Goal: Transaction & Acquisition: Purchase product/service

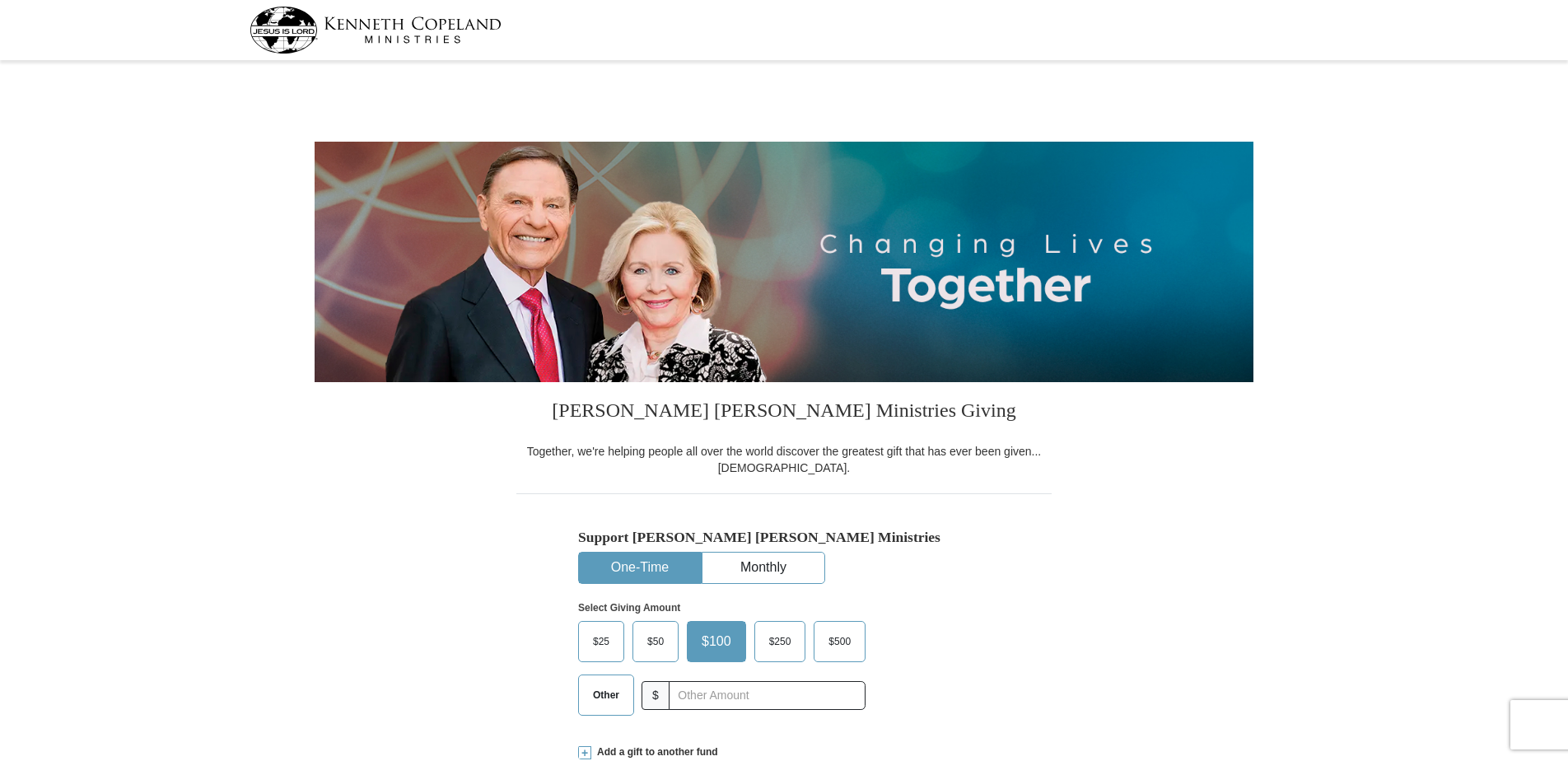
select select "CA"
click at [633, 560] on button "One-Time" at bounding box center [640, 568] width 122 height 31
click at [689, 703] on input "text" at bounding box center [767, 695] width 183 height 29
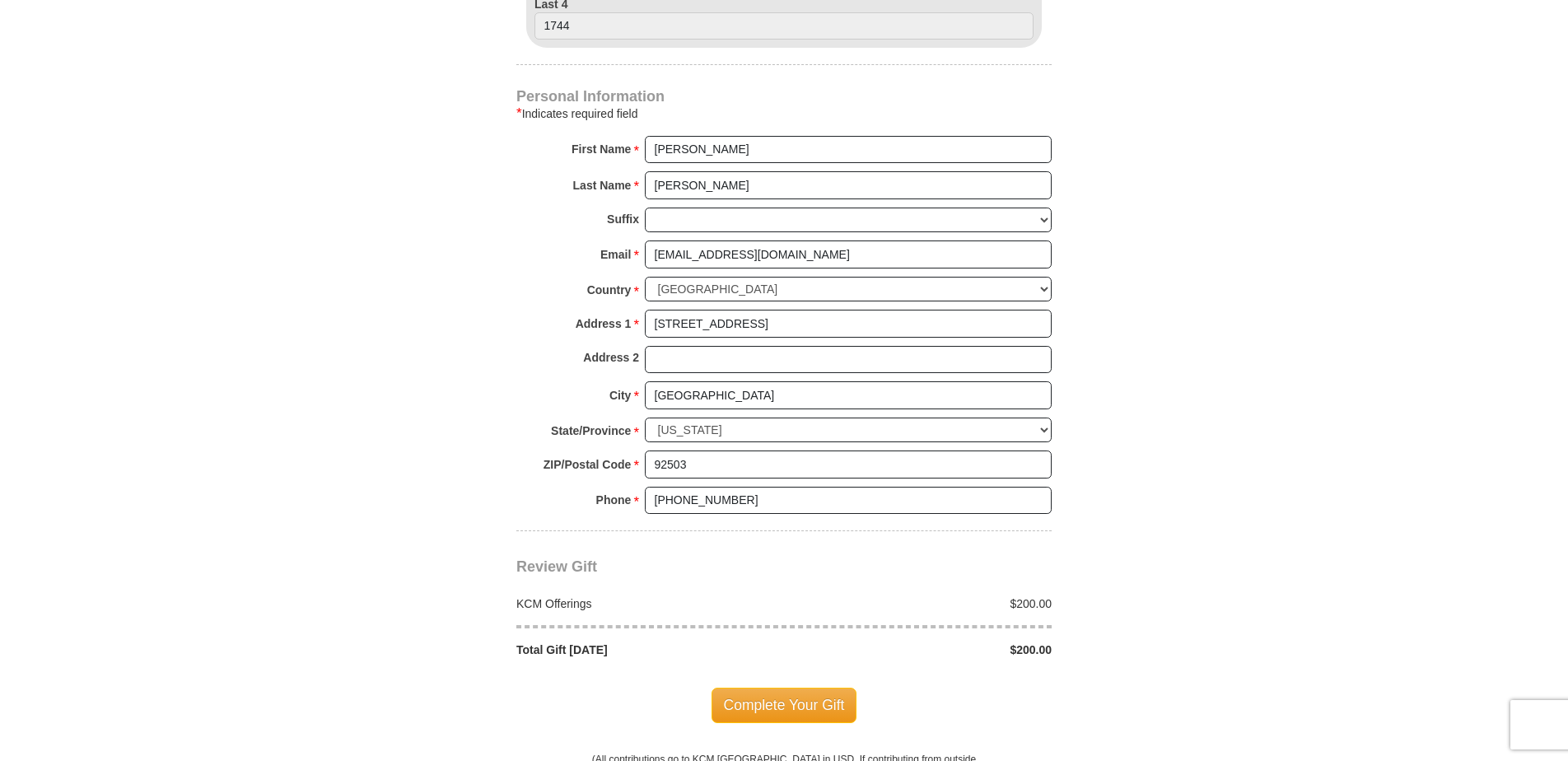
scroll to position [1071, 0]
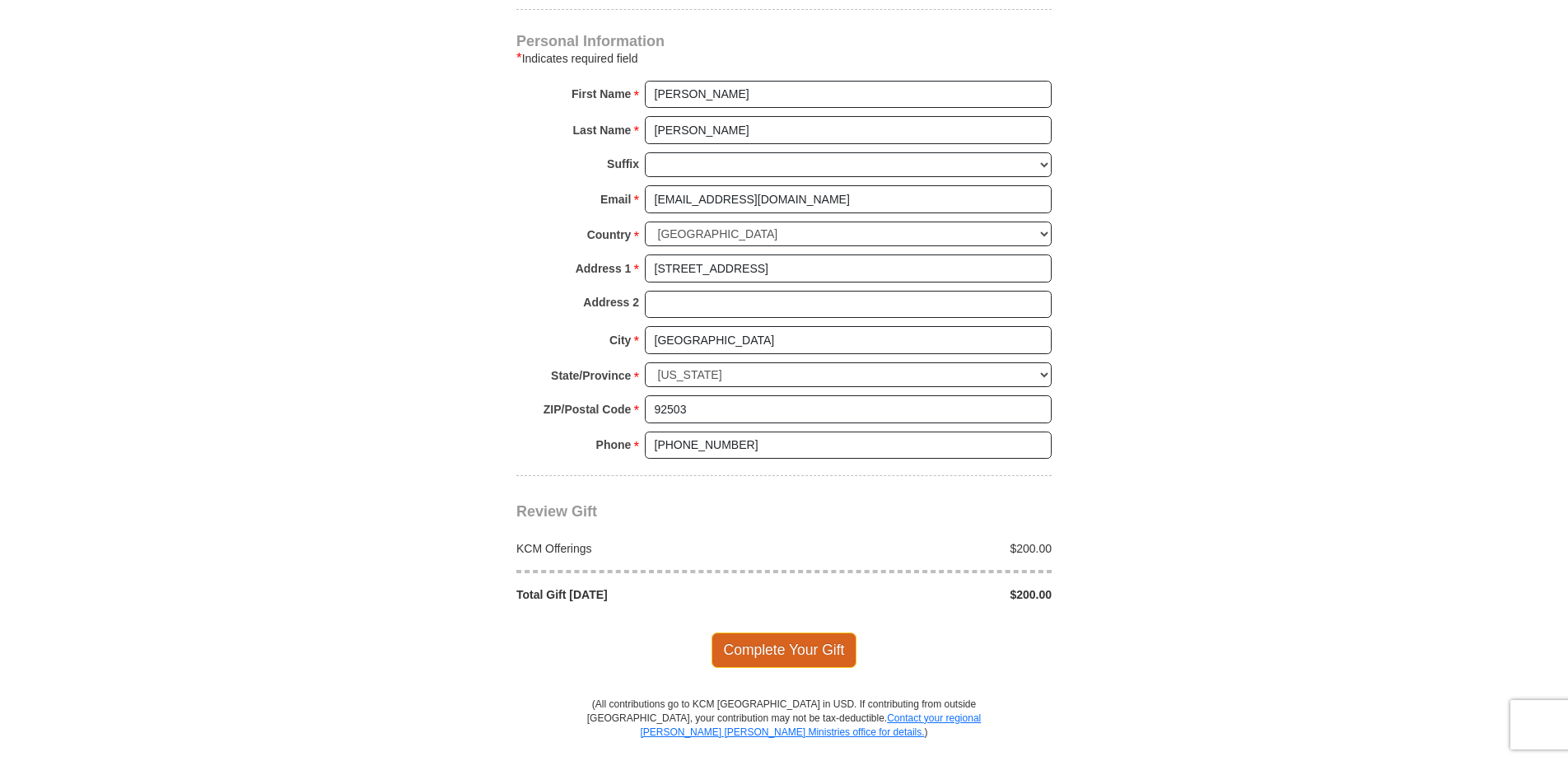
type input "200."
click at [794, 650] on span "Complete Your Gift" at bounding box center [784, 650] width 146 height 35
